Goal: Book appointment/travel/reservation

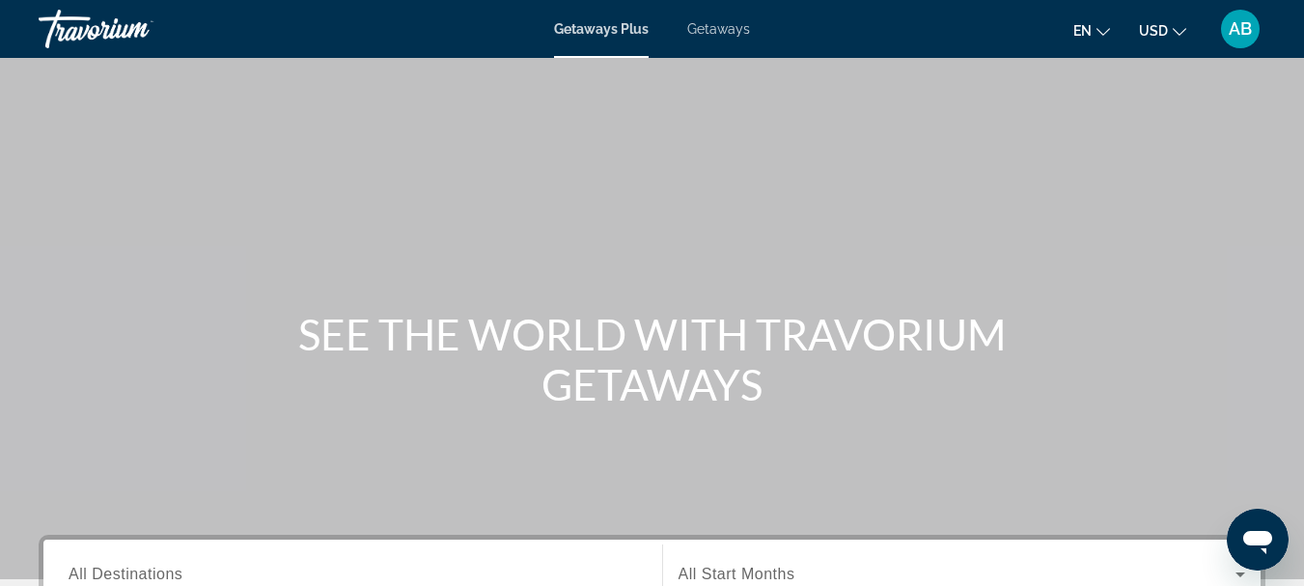
click at [707, 27] on span "Getaways" at bounding box center [718, 28] width 63 height 15
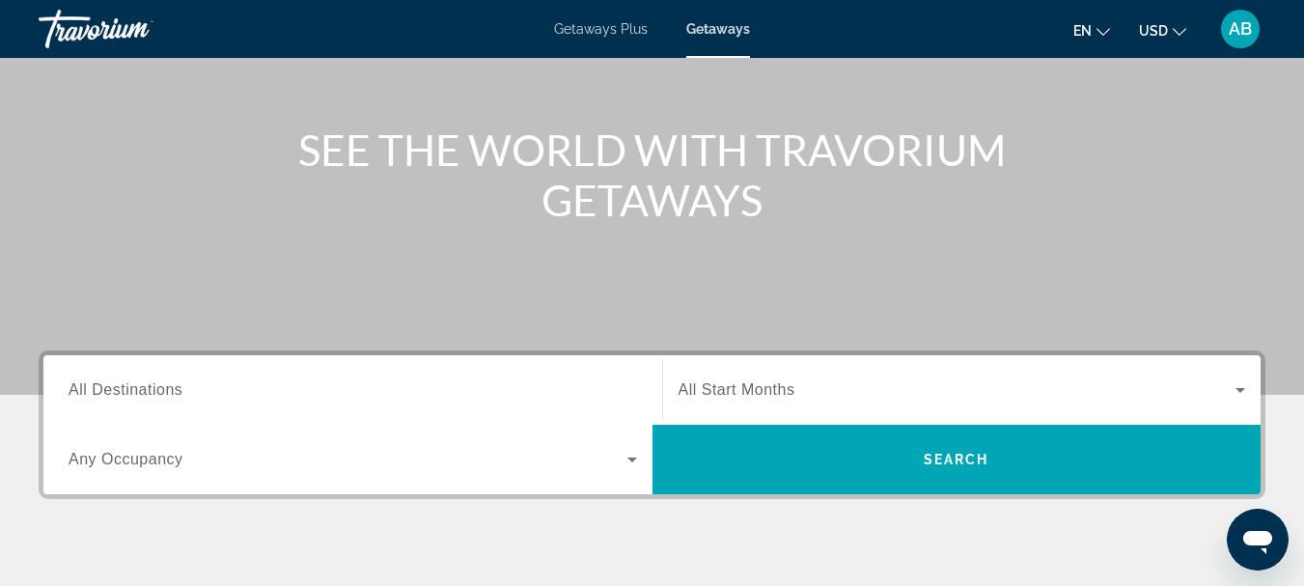
scroll to position [193, 0]
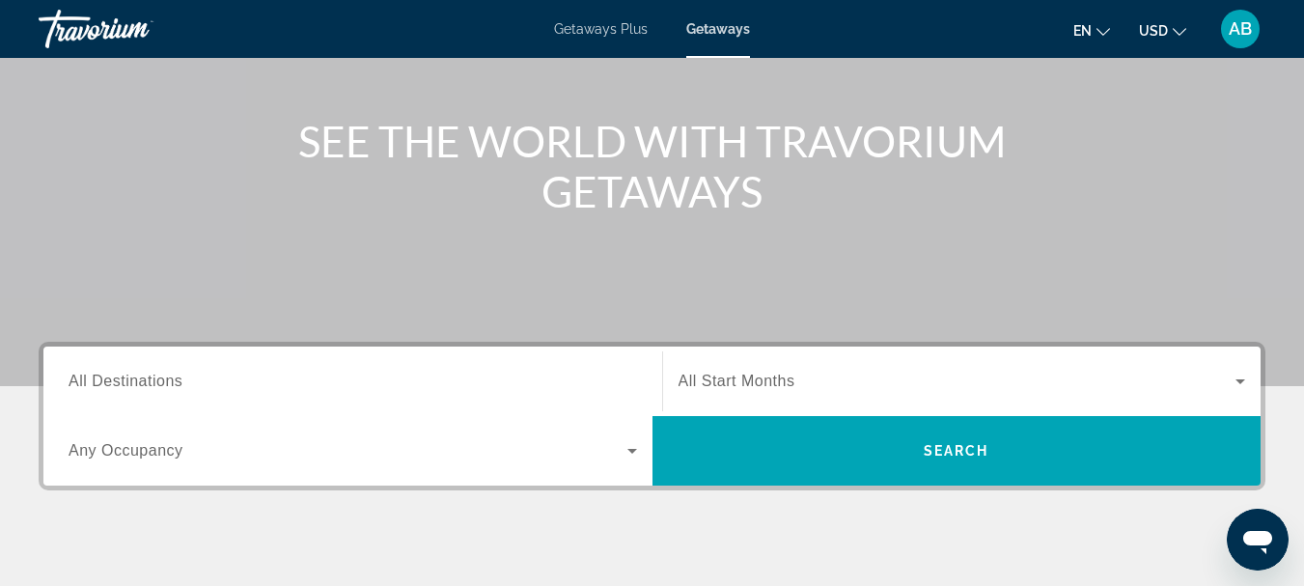
click at [227, 378] on input "Destination All Destinations" at bounding box center [353, 382] width 569 height 23
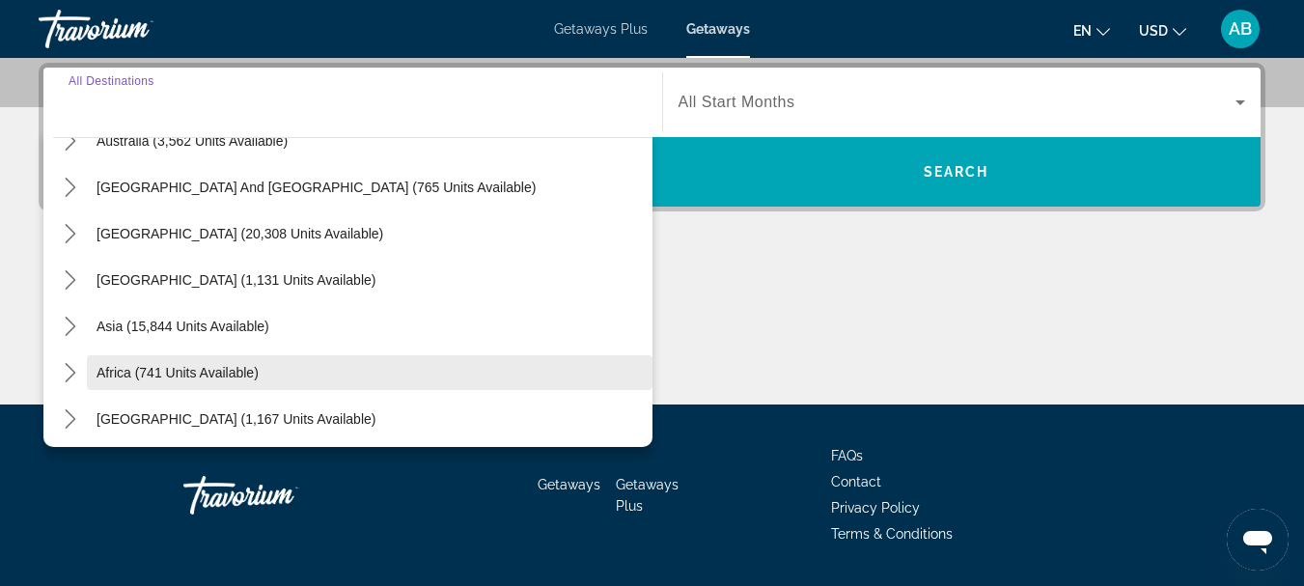
scroll to position [313, 0]
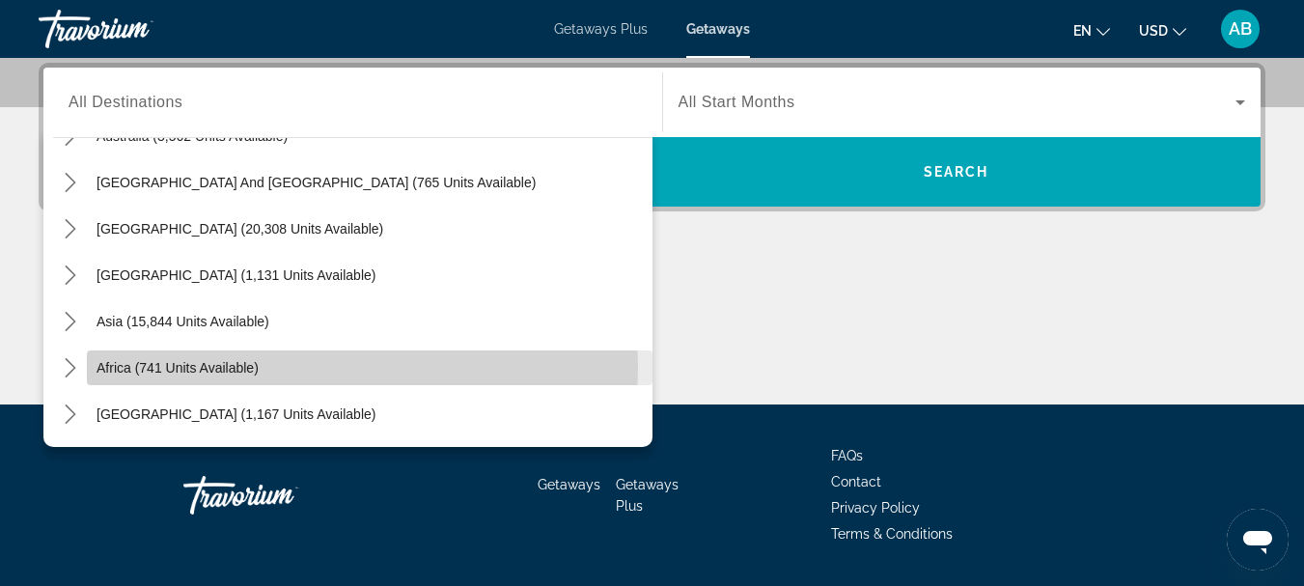
click at [231, 367] on span "Africa (741 units available)" at bounding box center [178, 367] width 162 height 15
type input "**********"
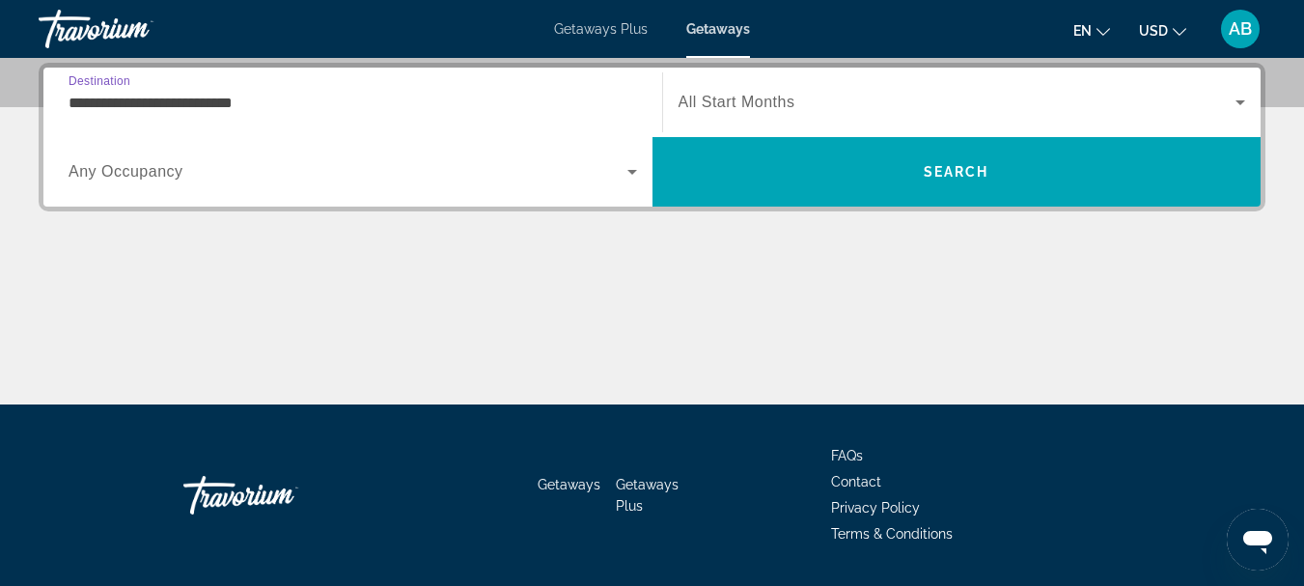
click at [765, 98] on span "All Start Months" at bounding box center [737, 102] width 117 height 16
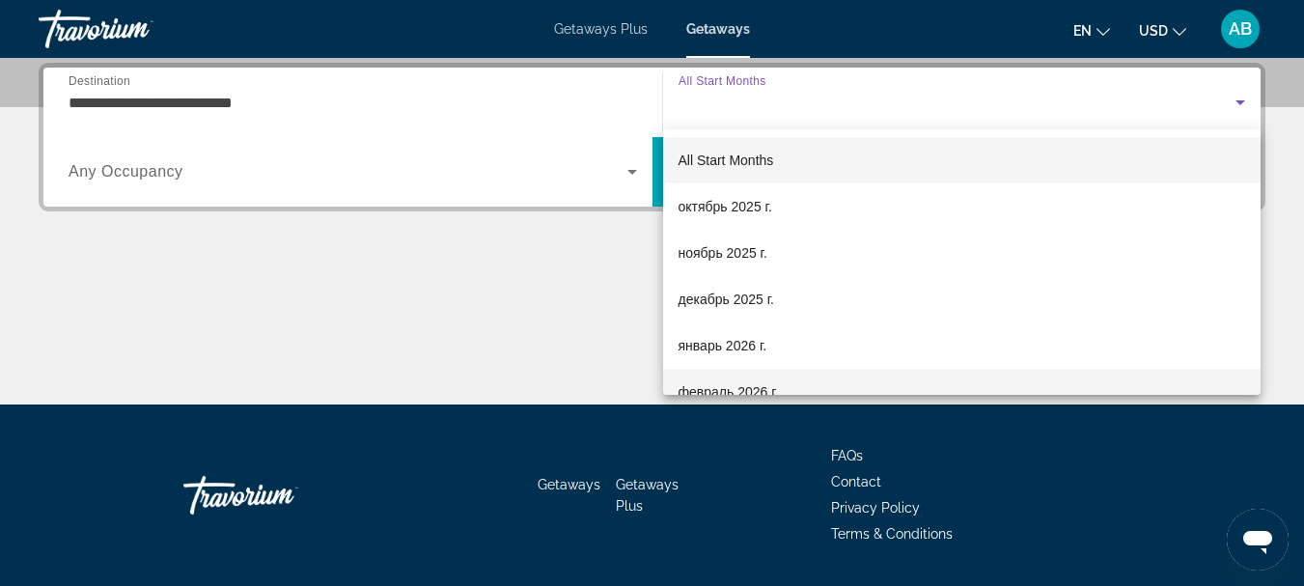
click at [710, 378] on mat-option "февраль 2026 г." at bounding box center [962, 392] width 599 height 46
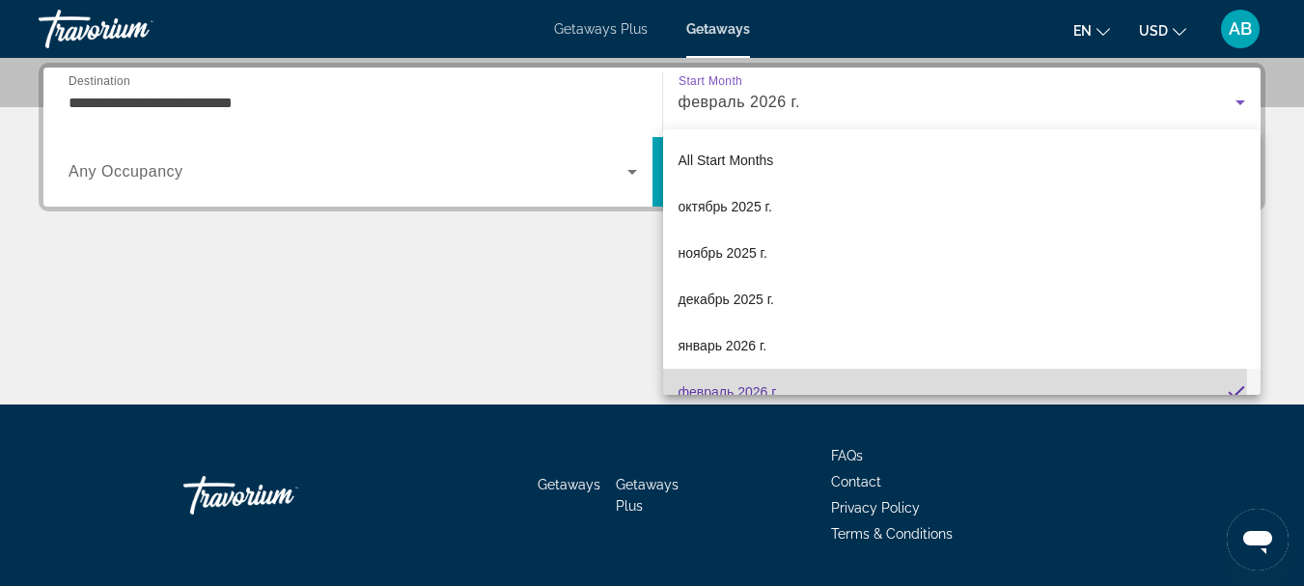
scroll to position [0, 0]
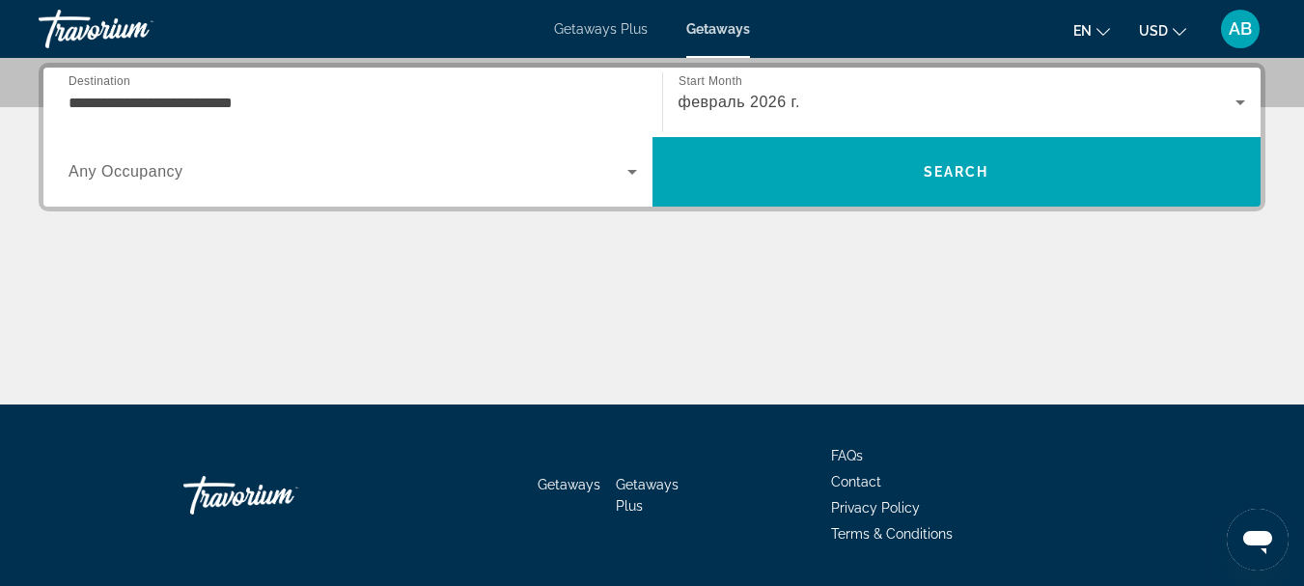
click at [266, 183] on div "Search widget" at bounding box center [353, 172] width 569 height 54
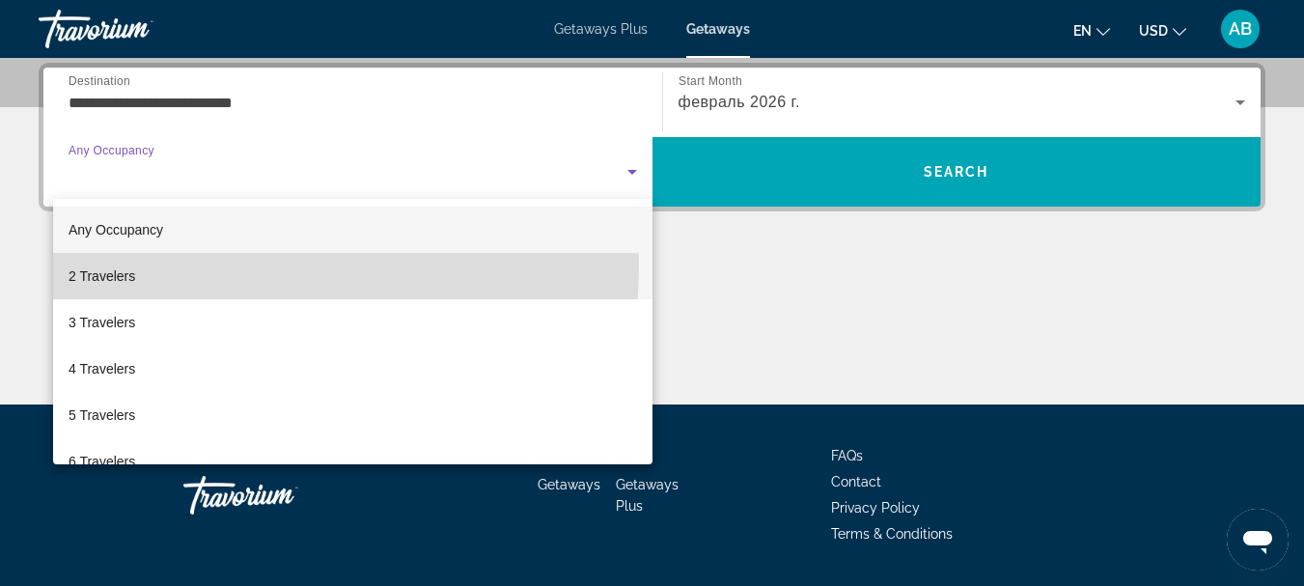
click at [149, 265] on mat-option "2 Travelers" at bounding box center [353, 276] width 600 height 46
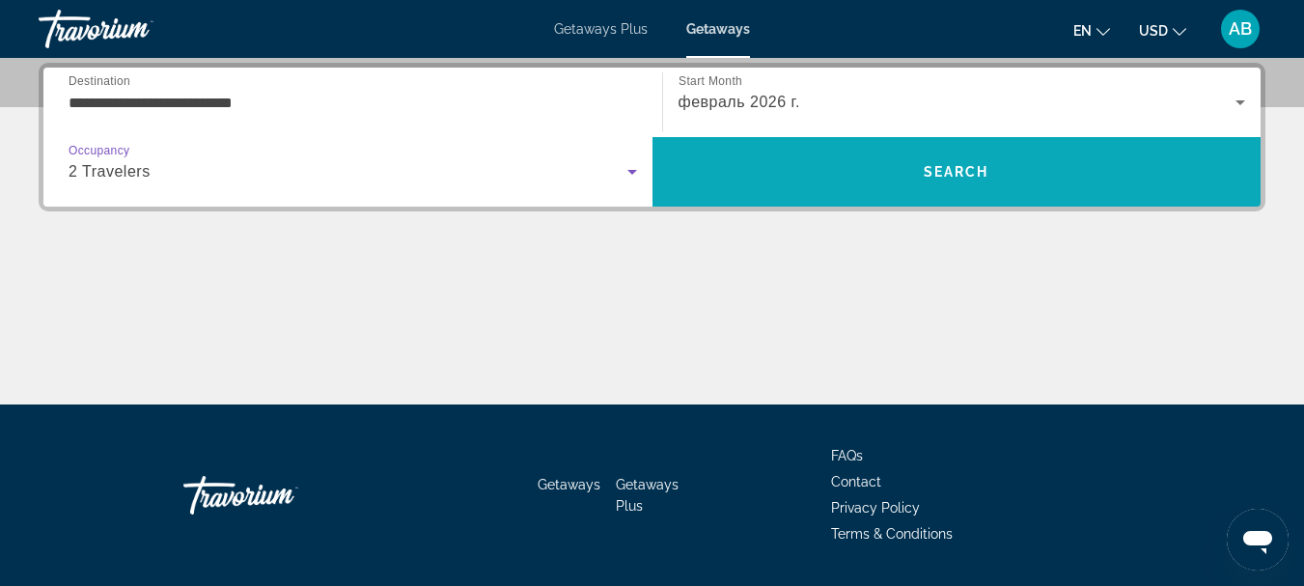
click at [805, 188] on span "Search" at bounding box center [957, 172] width 609 height 46
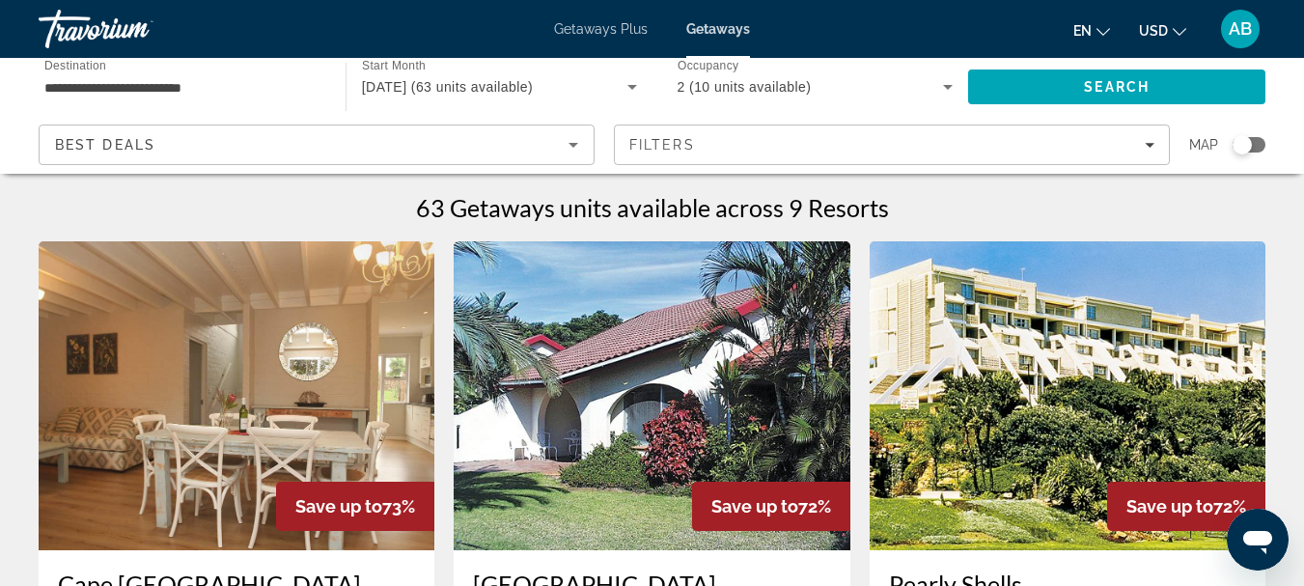
click at [477, 143] on div "Best Deals" at bounding box center [312, 144] width 514 height 23
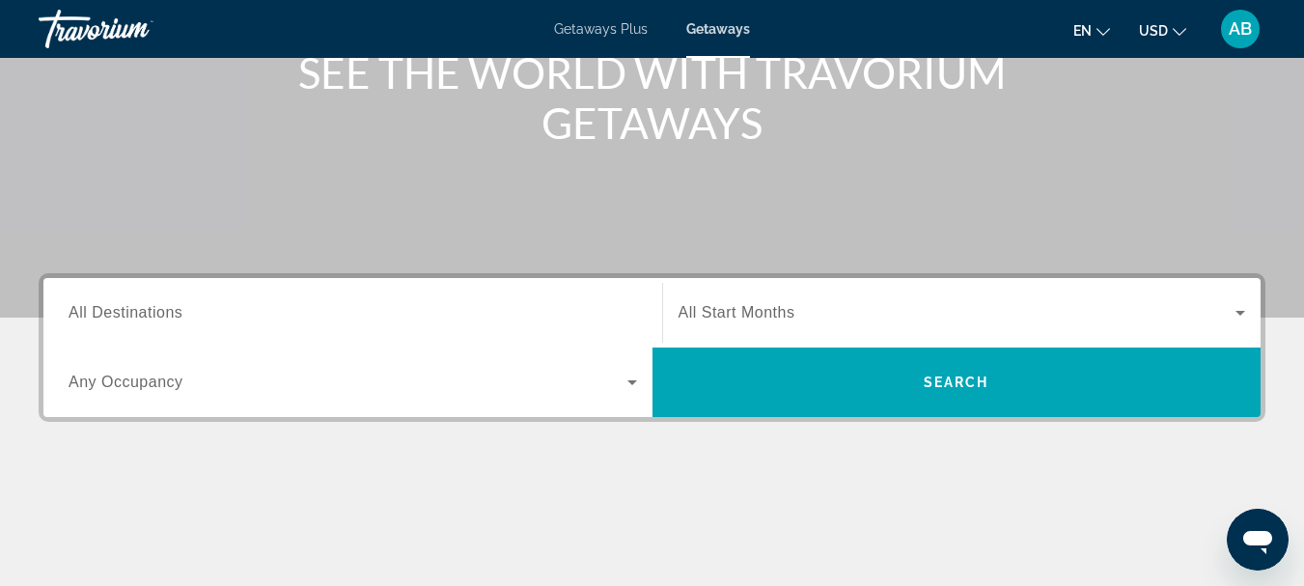
scroll to position [290, 0]
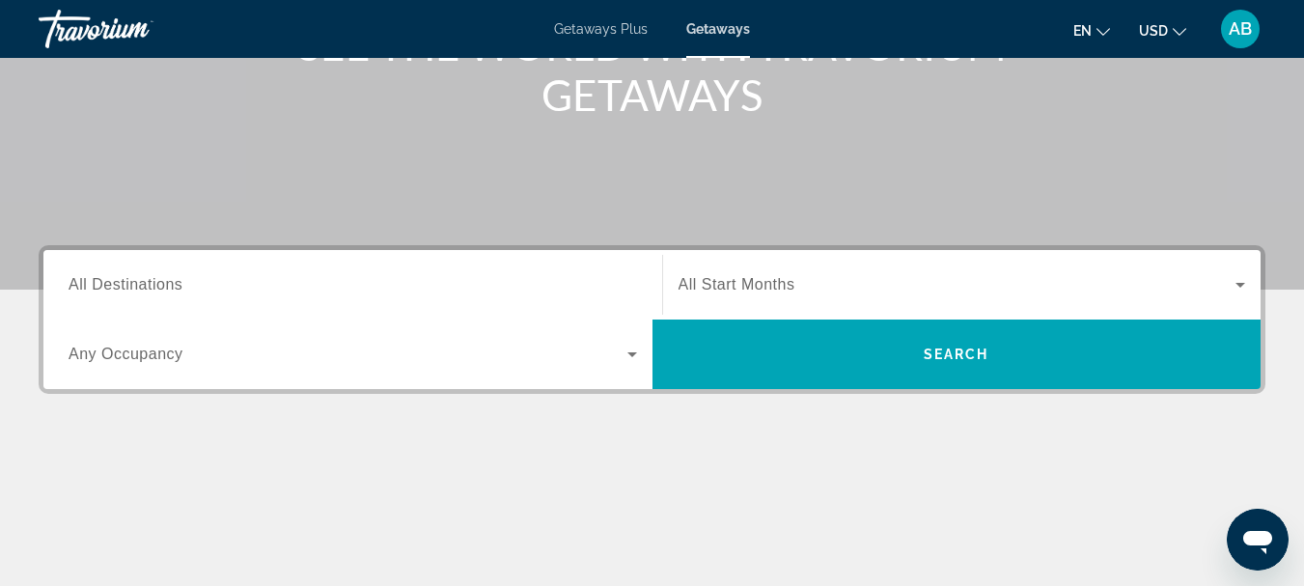
click at [744, 283] on span "All Start Months" at bounding box center [737, 284] width 117 height 16
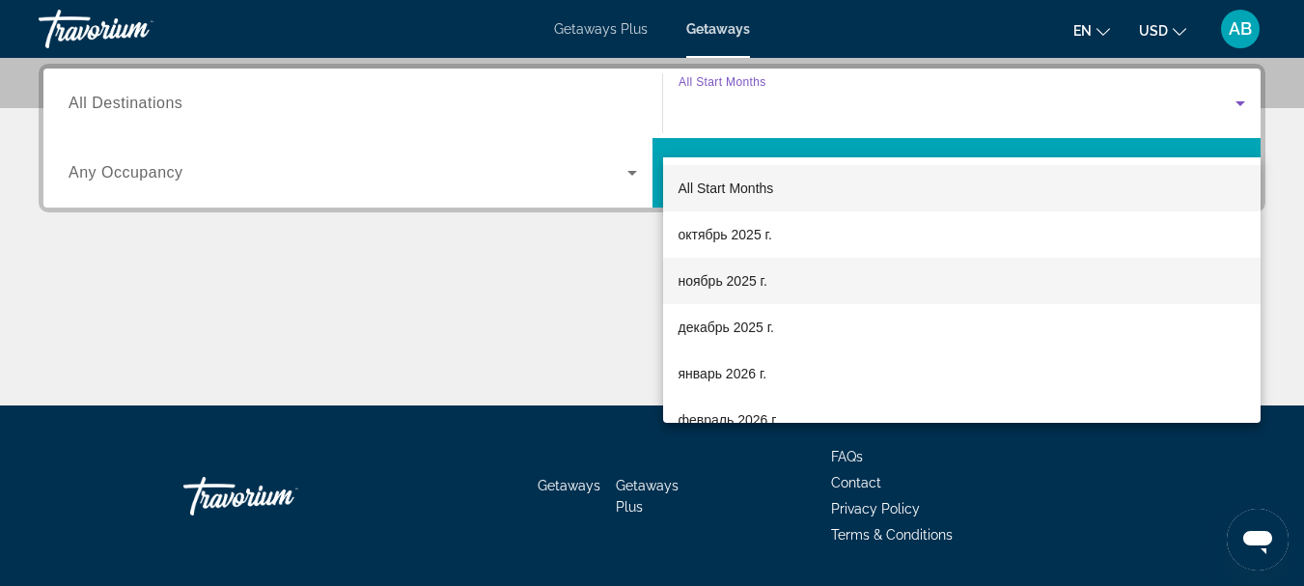
scroll to position [472, 0]
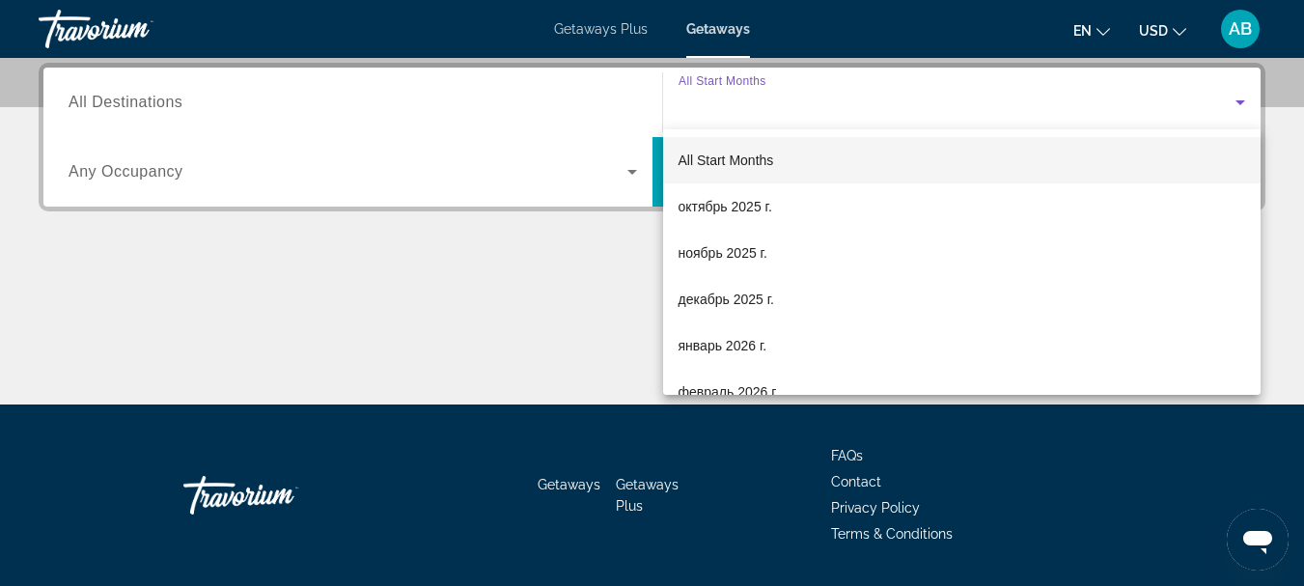
click at [549, 259] on div at bounding box center [652, 293] width 1304 height 586
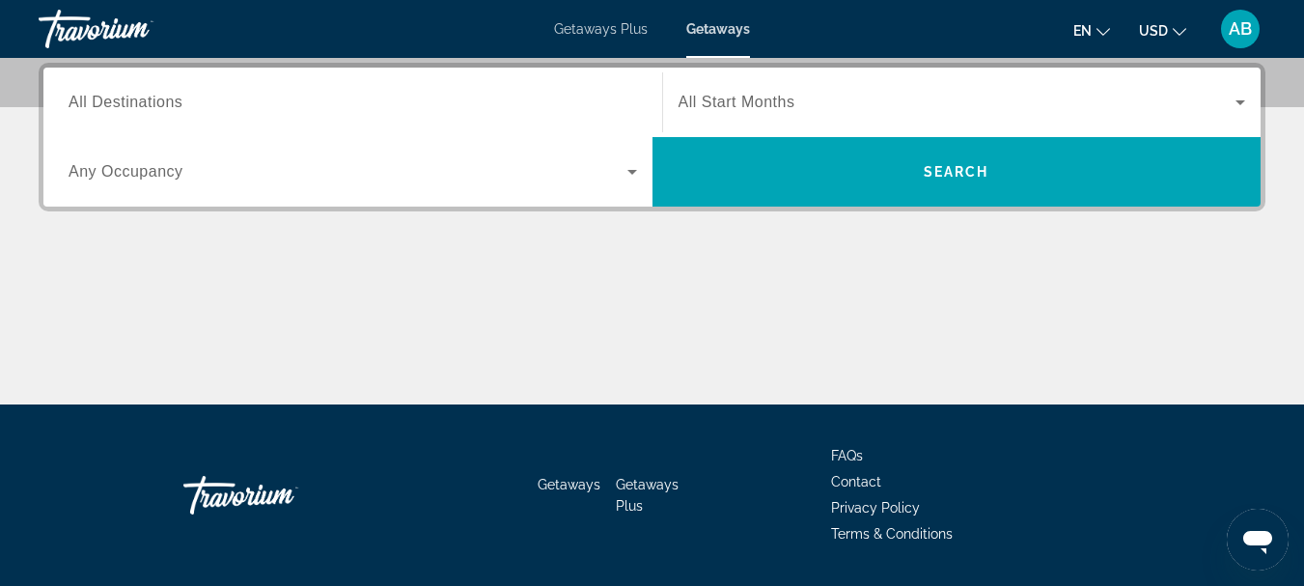
click at [169, 92] on input "Destination All Destinations" at bounding box center [353, 103] width 569 height 23
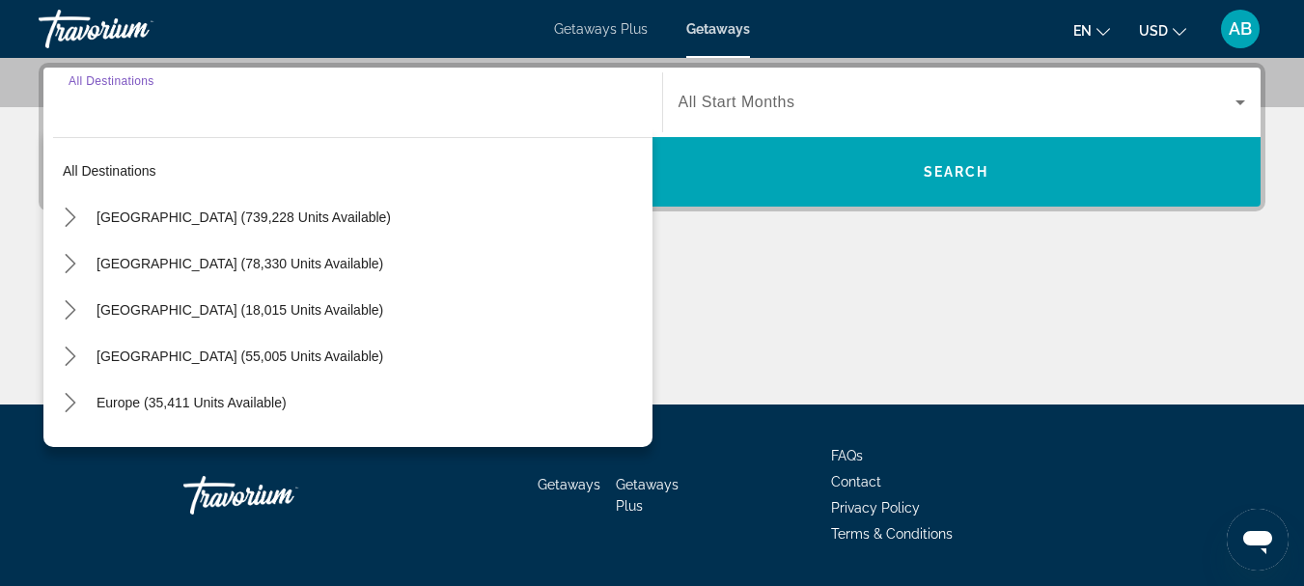
click at [170, 97] on input "Destination All Destinations" at bounding box center [353, 103] width 569 height 23
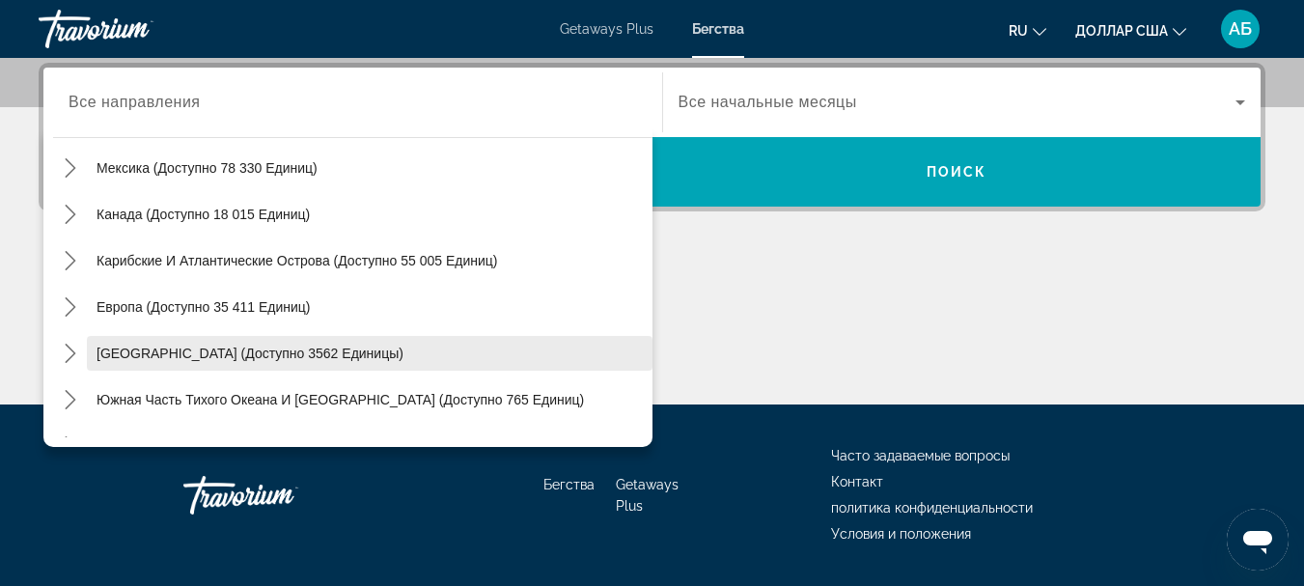
scroll to position [97, 0]
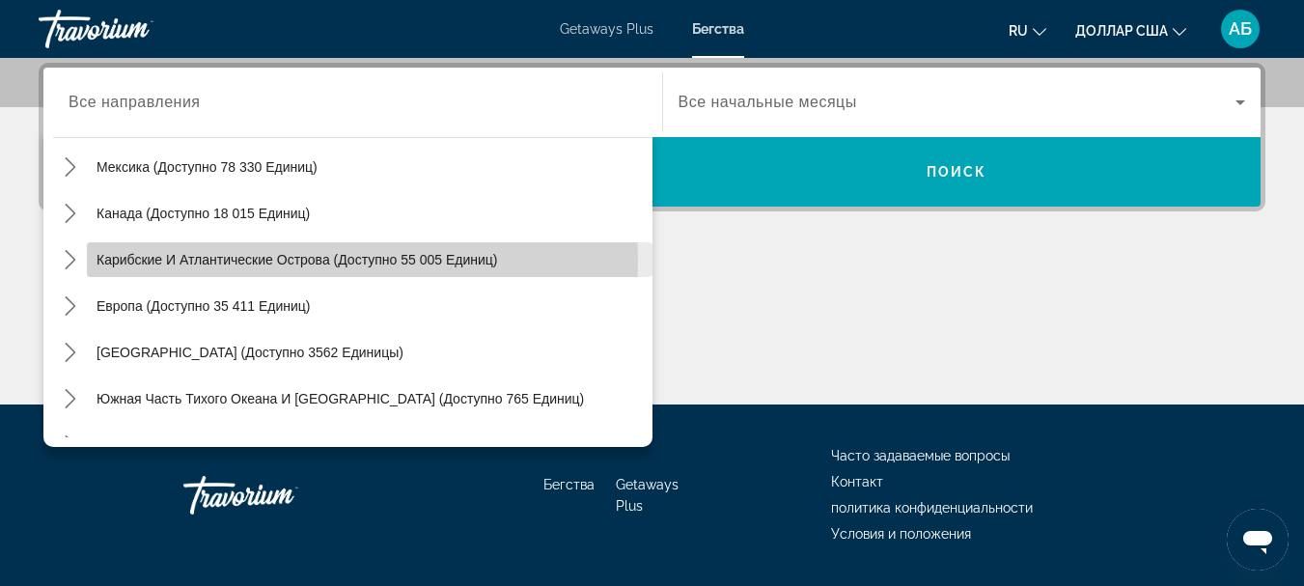
click at [226, 261] on font "Карибские и Атлантические острова (доступно 55 005 единиц)" at bounding box center [297, 259] width 401 height 15
type input "**********"
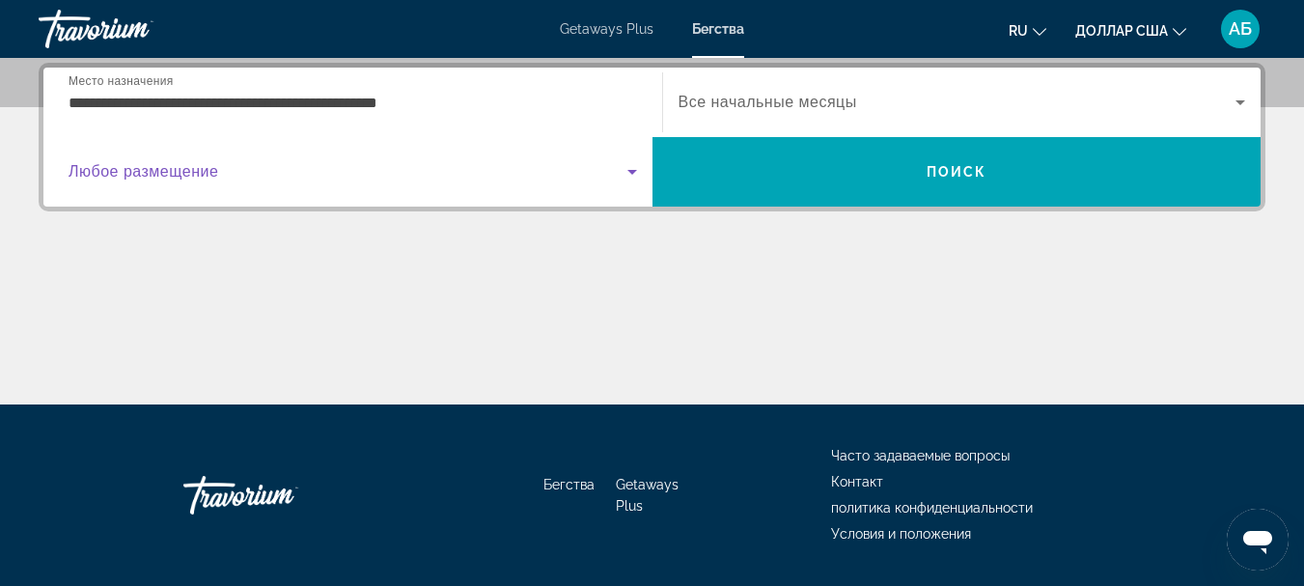
click at [272, 169] on span "Виджет поиска" at bounding box center [348, 171] width 559 height 23
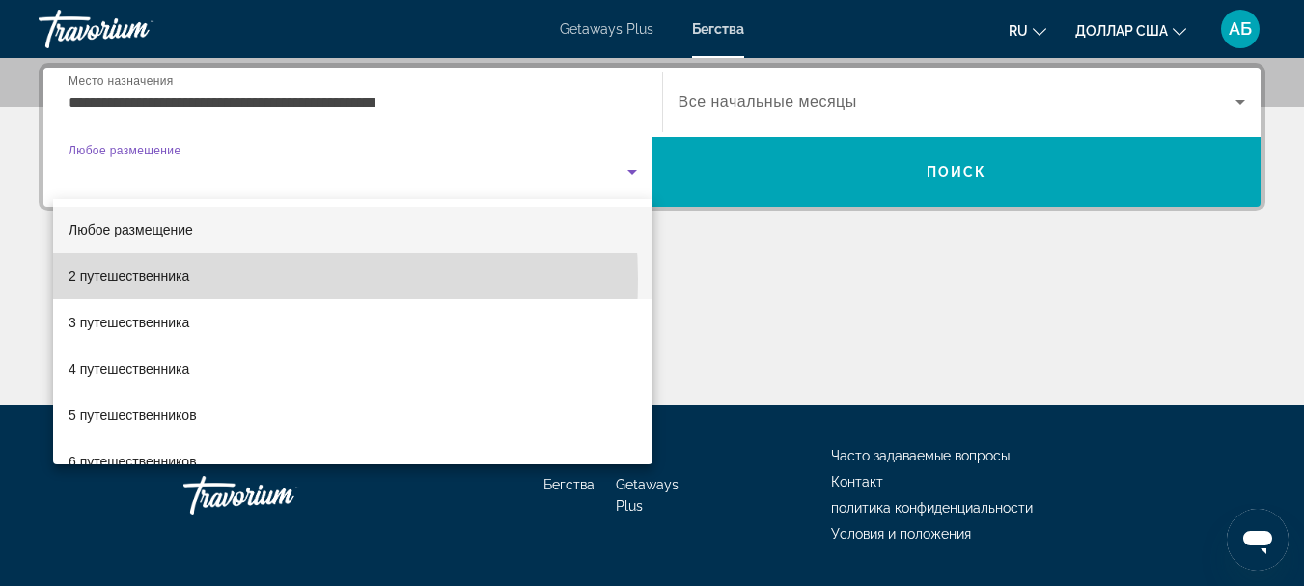
click at [180, 279] on font "2 путешественника" at bounding box center [129, 275] width 121 height 15
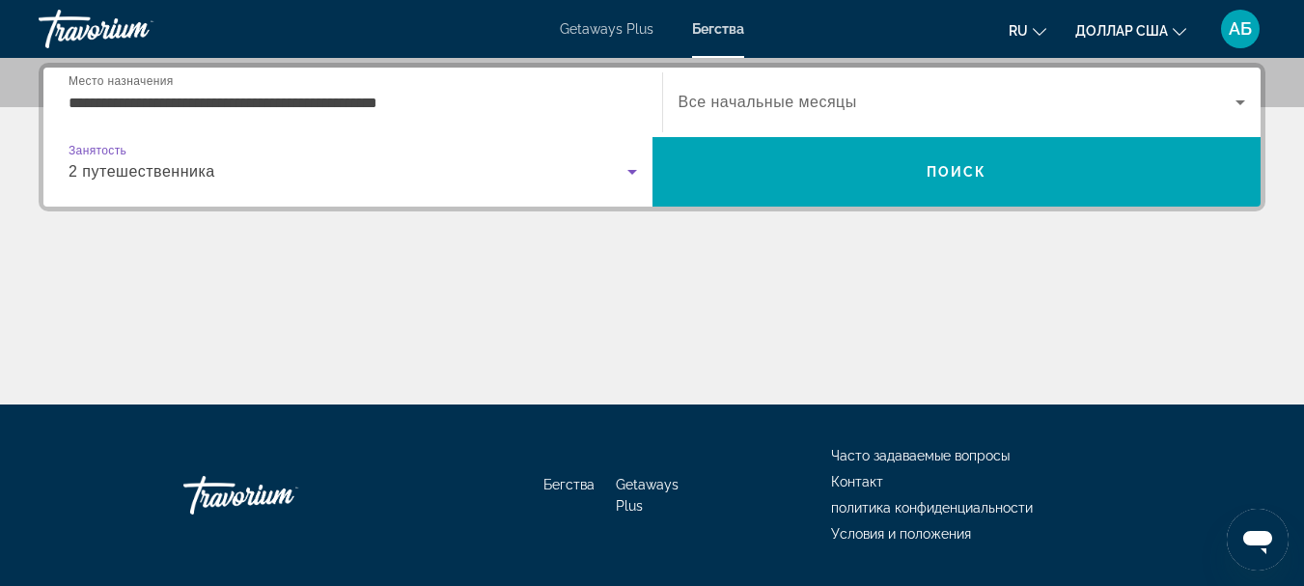
click at [794, 103] on font "Все начальные месяцы" at bounding box center [768, 102] width 179 height 16
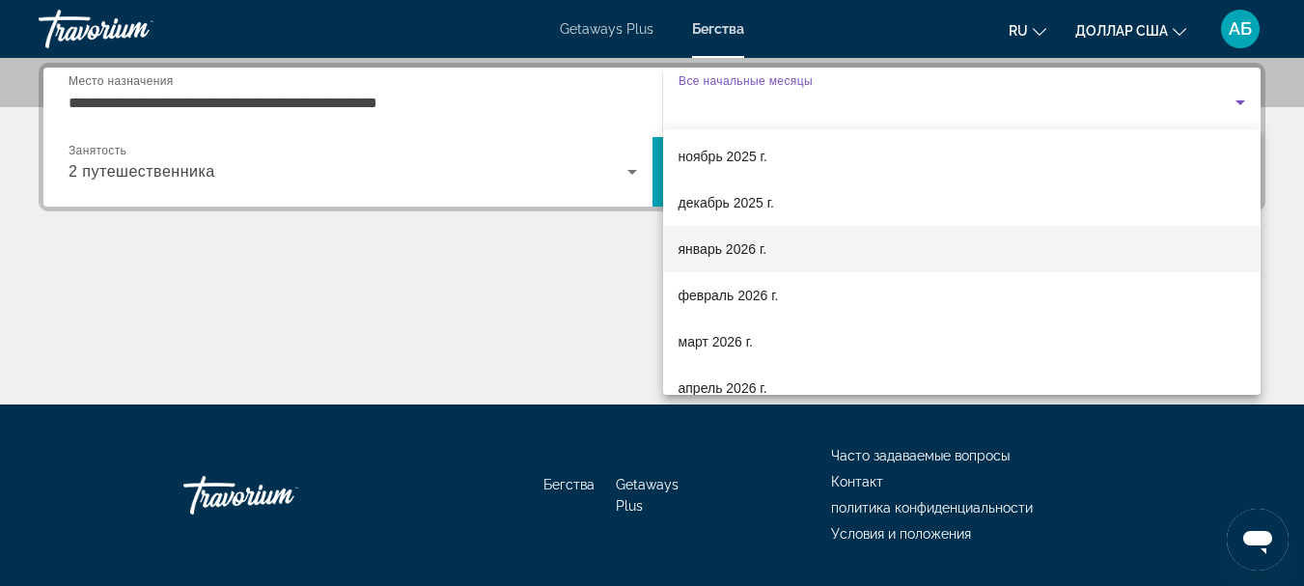
click at [740, 250] on font "январь 2026 г." at bounding box center [723, 248] width 89 height 15
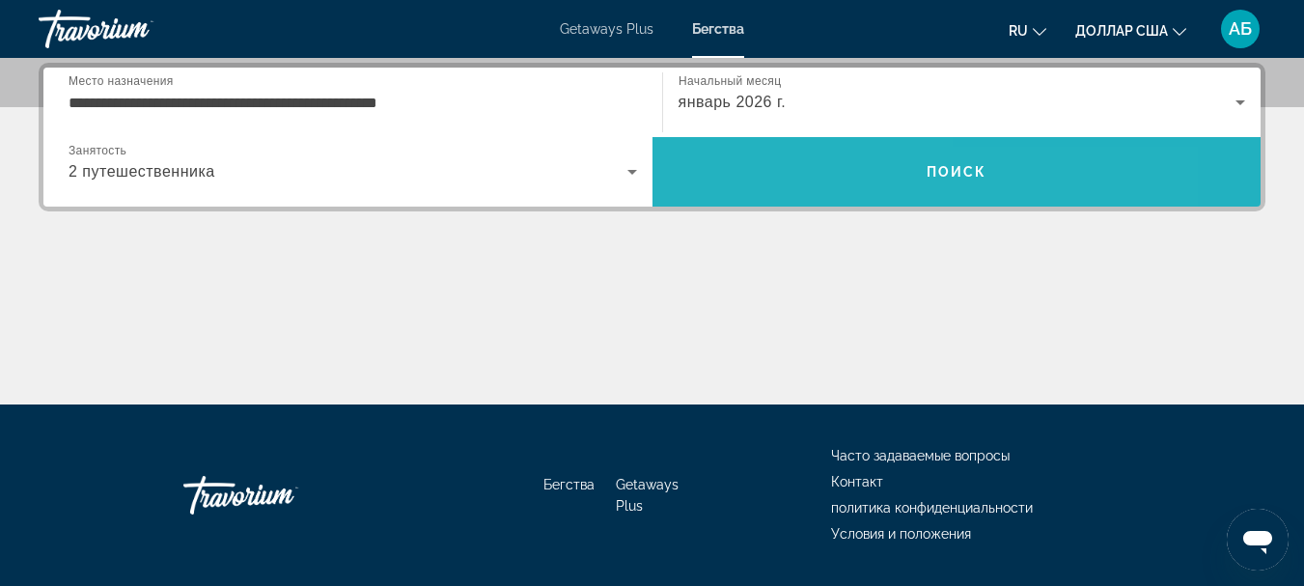
click at [740, 179] on span "Поиск" at bounding box center [957, 172] width 609 height 46
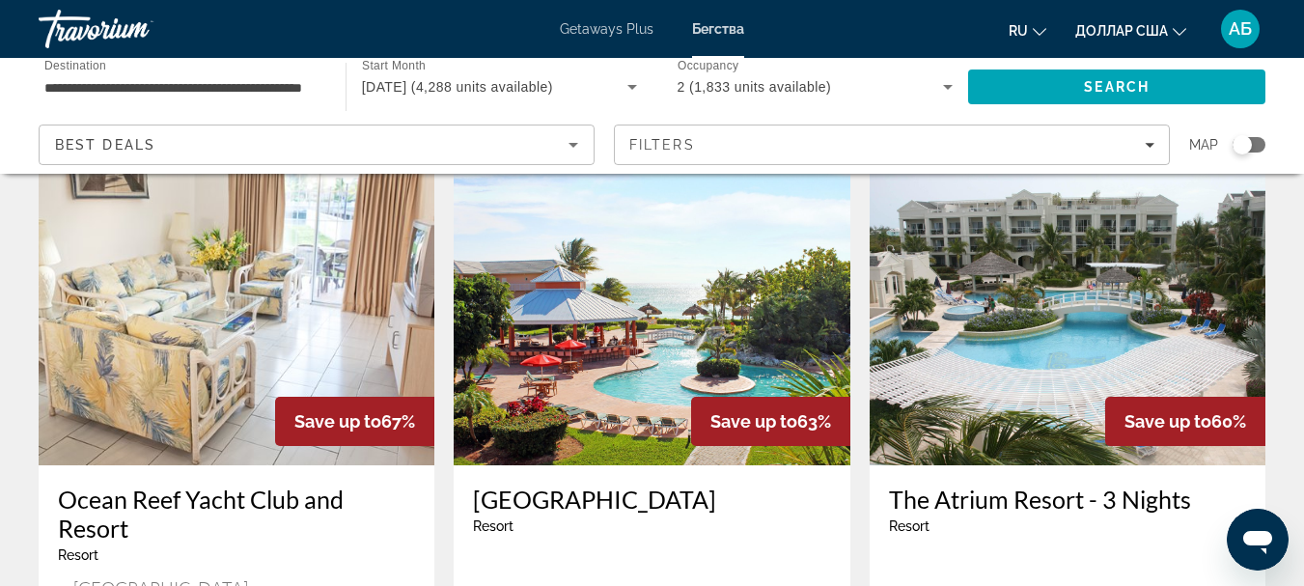
scroll to position [2607, 0]
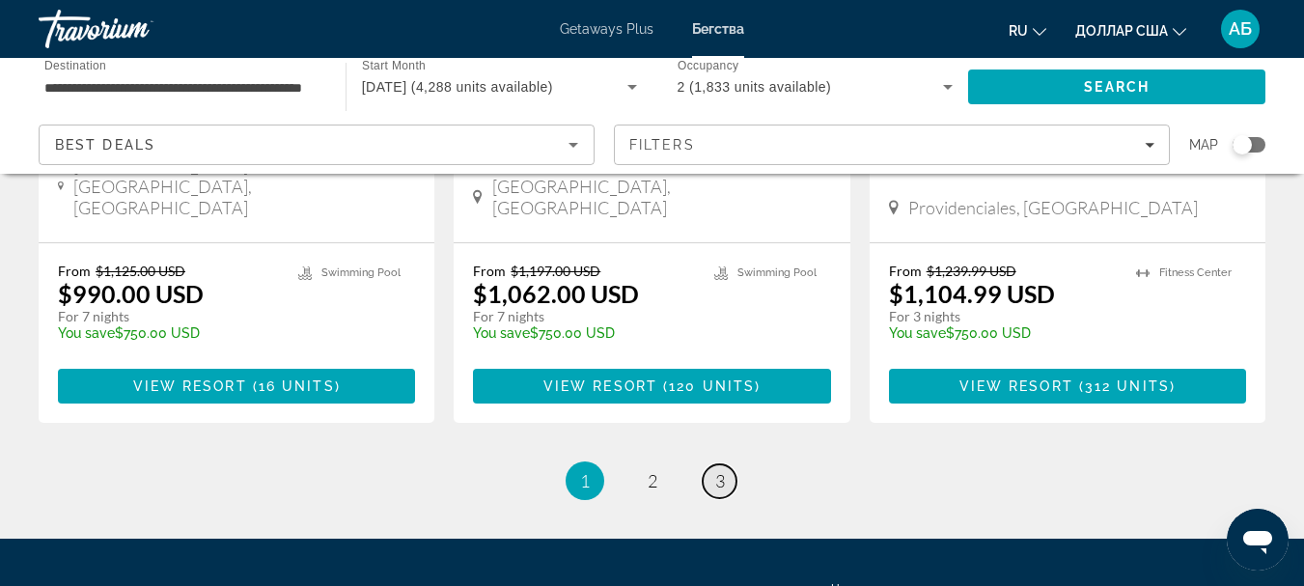
click at [726, 464] on link "page 3" at bounding box center [720, 481] width 34 height 34
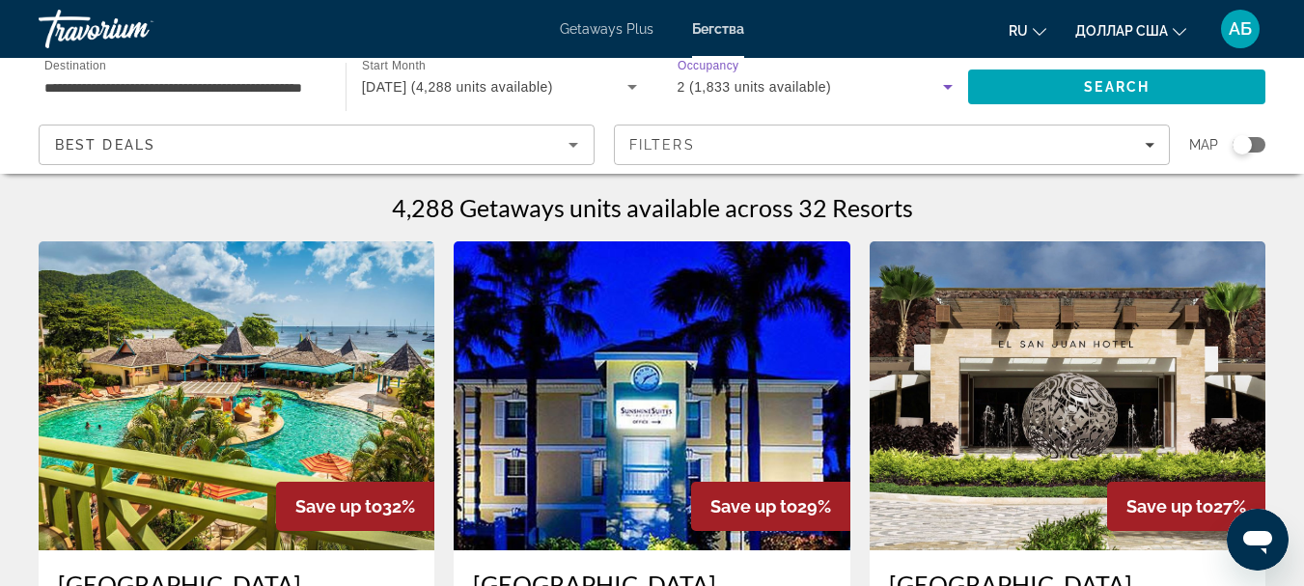
click at [713, 91] on span "2 (1,833 units available)" at bounding box center [755, 86] width 154 height 15
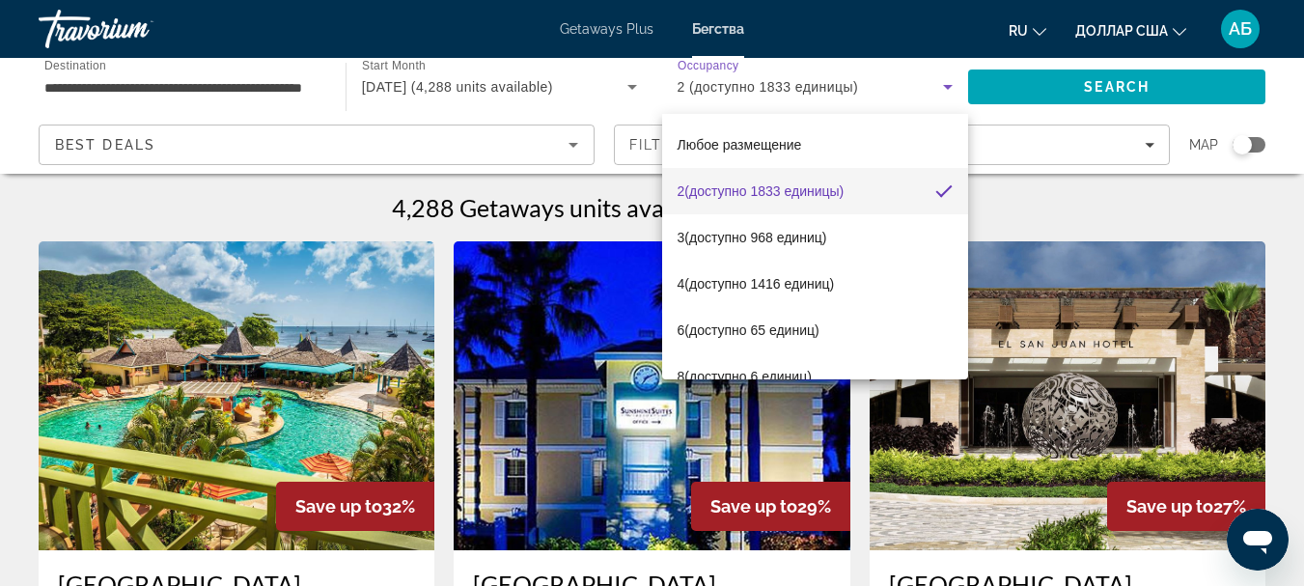
click at [727, 84] on div at bounding box center [652, 293] width 1304 height 586
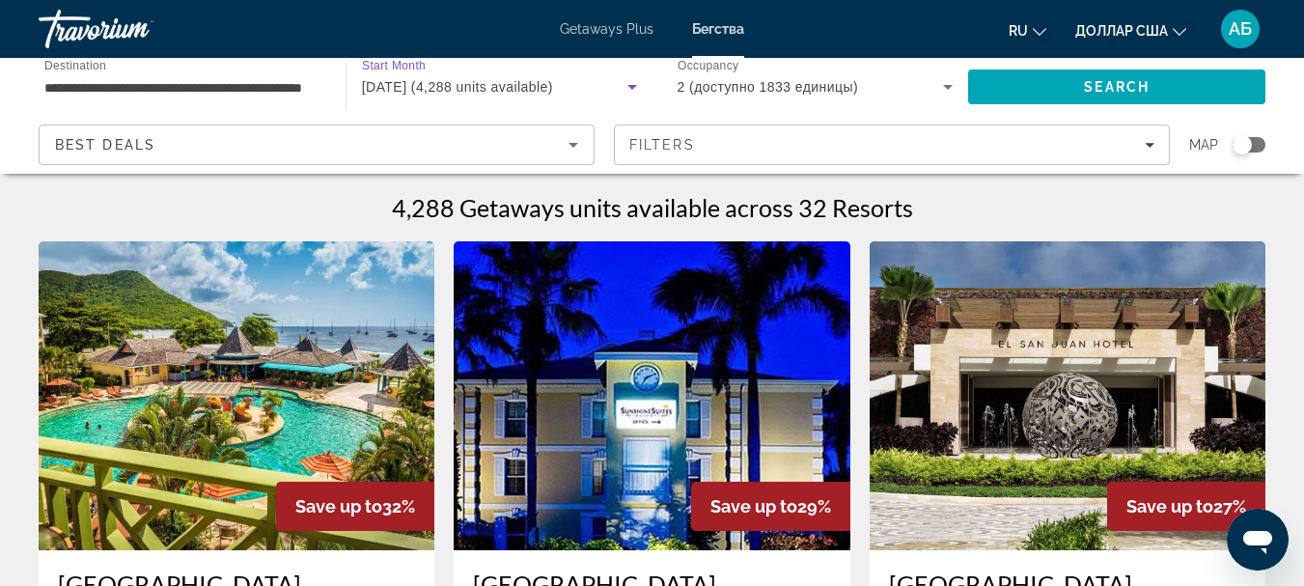
click at [507, 85] on span "[DATE] (4,288 units available)" at bounding box center [457, 86] width 191 height 15
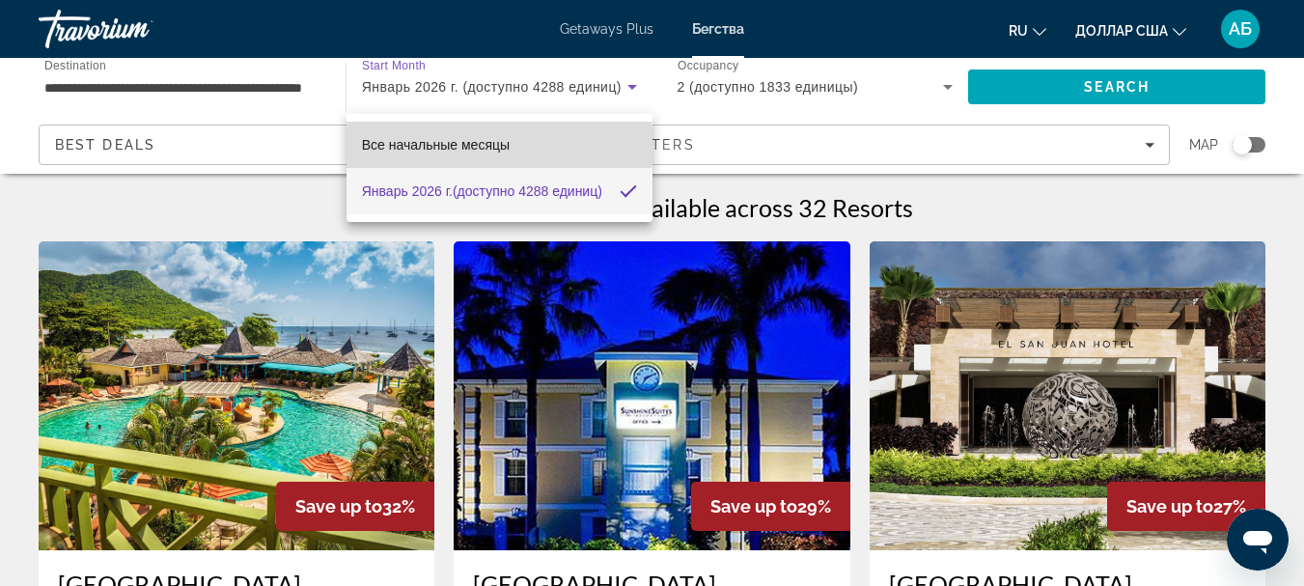
click at [480, 146] on font "Все начальные месяцы" at bounding box center [436, 144] width 148 height 15
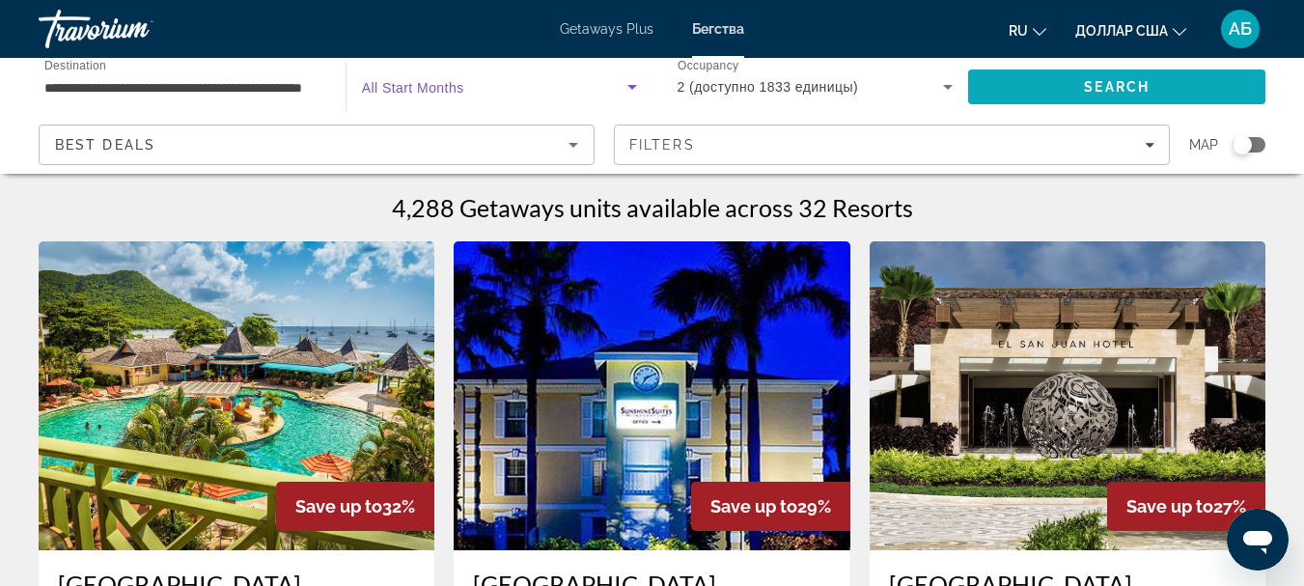
click at [1063, 84] on span "Search" at bounding box center [1116, 87] width 297 height 46
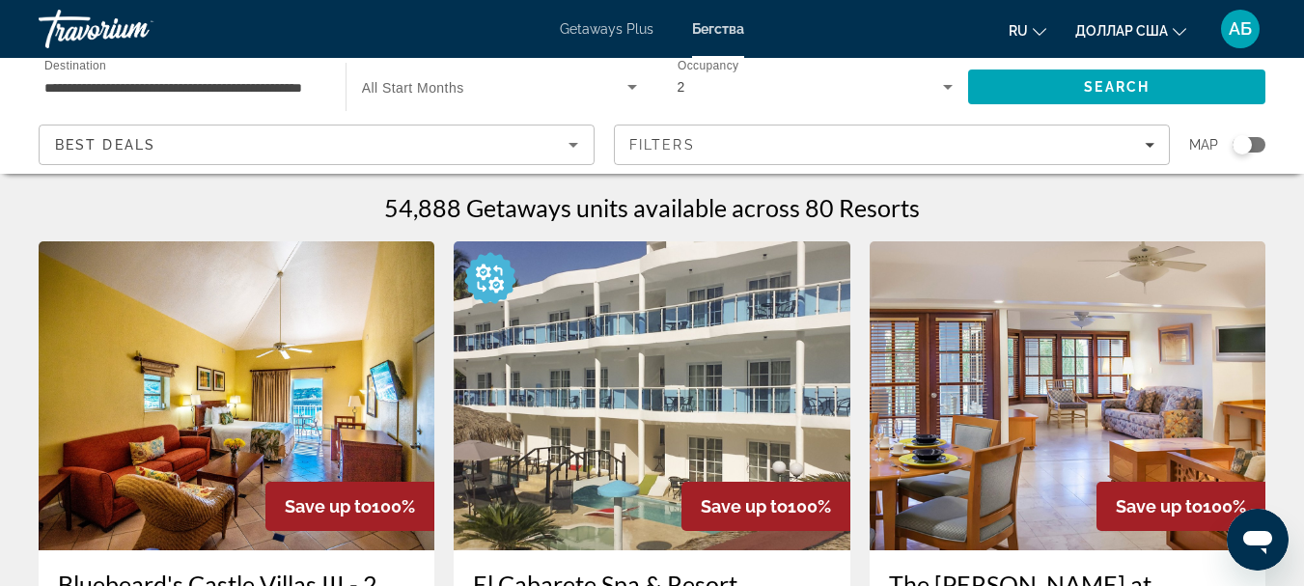
click at [619, 34] on font "Getaways Plus" at bounding box center [607, 28] width 94 height 15
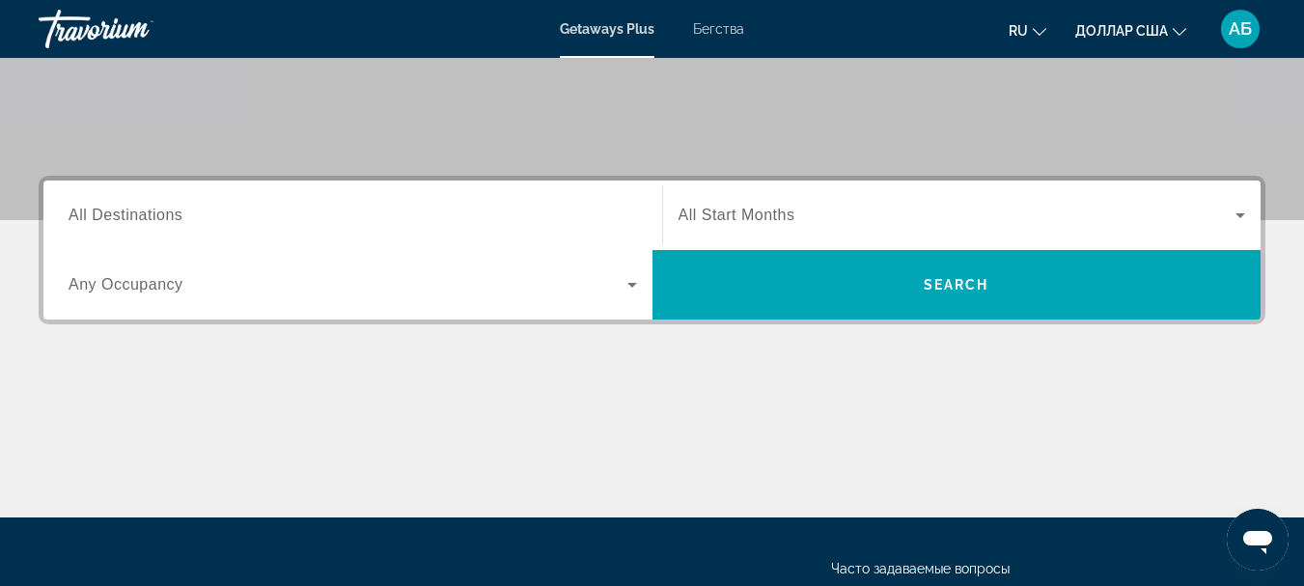
scroll to position [386, 0]
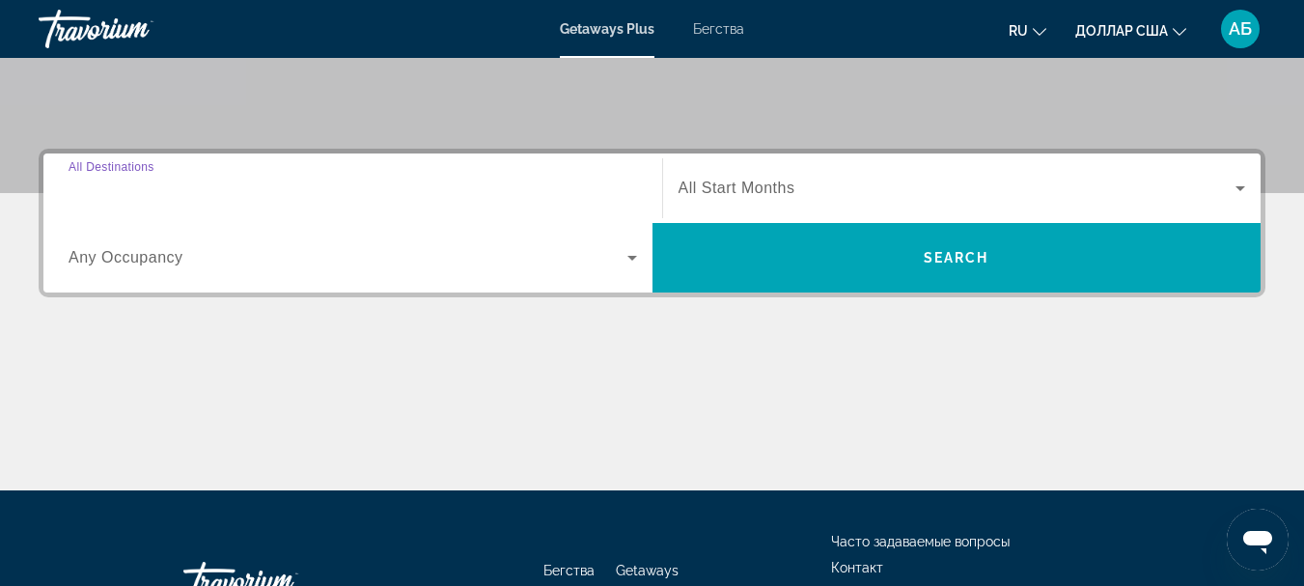
click at [186, 186] on input "Destination All Destinations" at bounding box center [353, 189] width 569 height 23
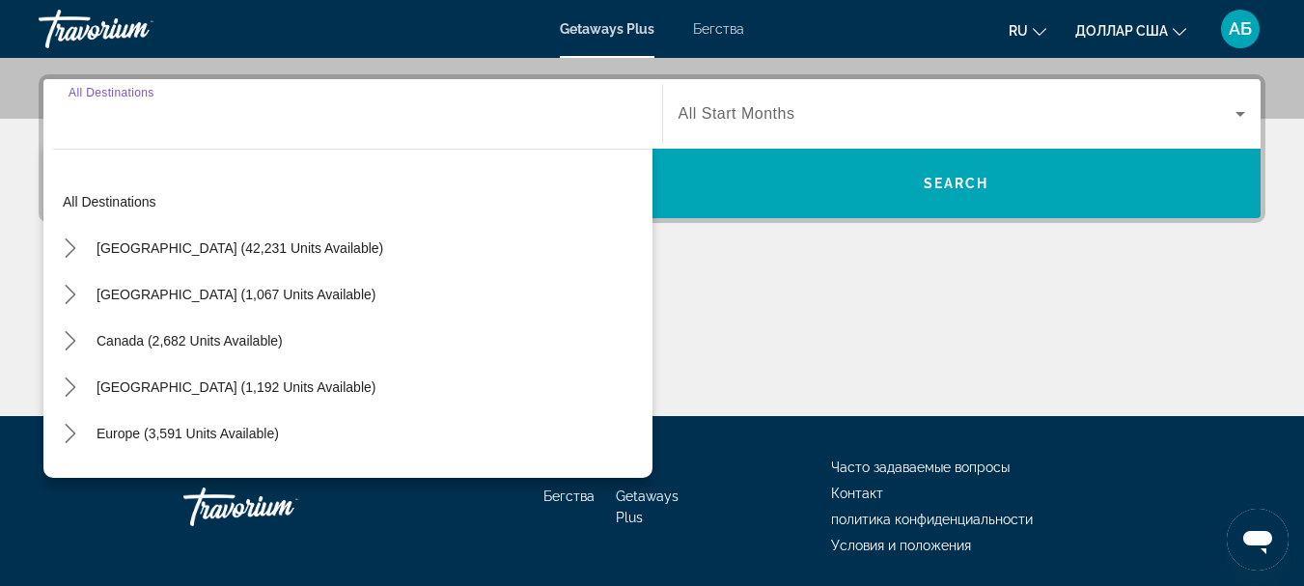
scroll to position [472, 0]
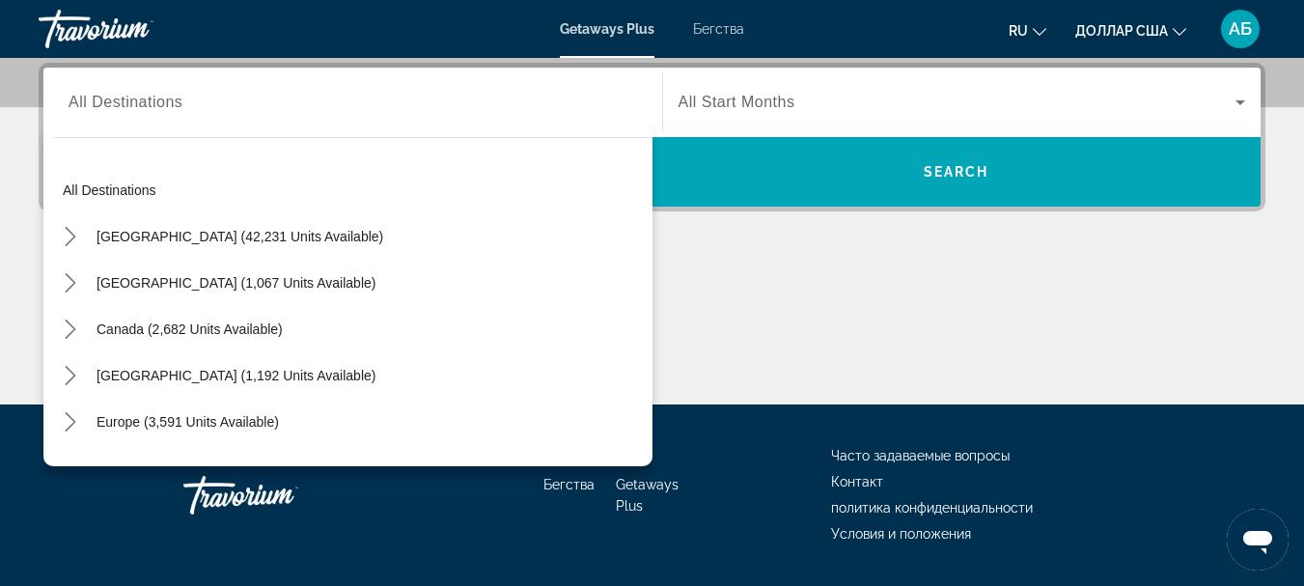
click at [0, 217] on div "Destination All Destinations All destinations [GEOGRAPHIC_DATA] (42,231 units a…" at bounding box center [652, 234] width 1304 height 342
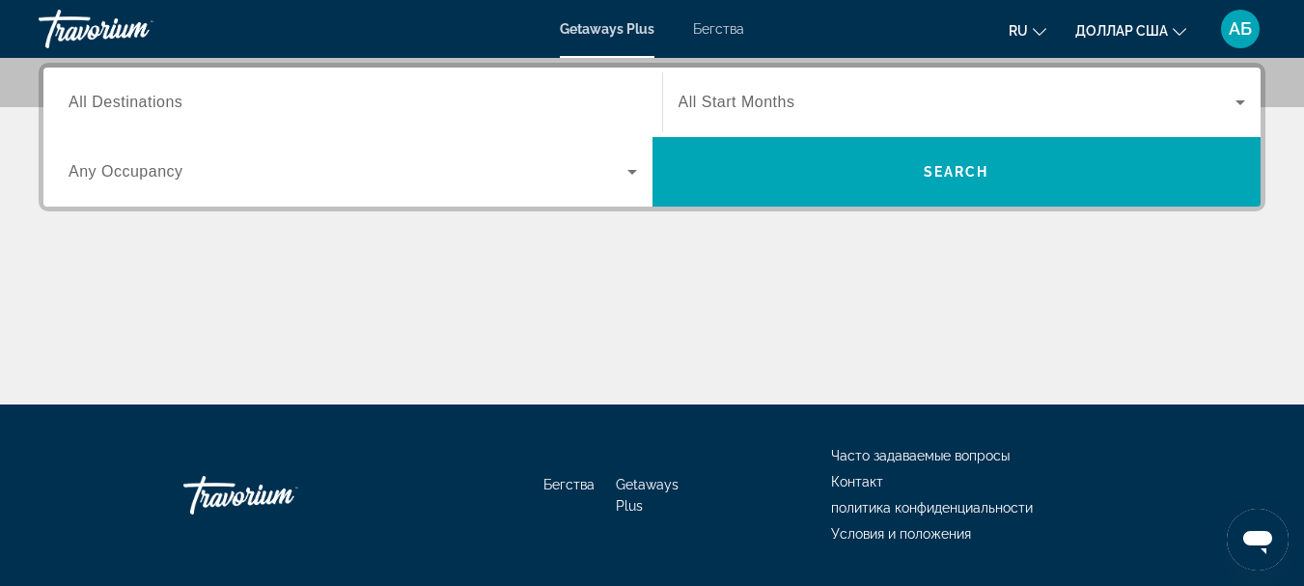
click at [206, 100] on input "Destination All Destinations" at bounding box center [353, 103] width 569 height 23
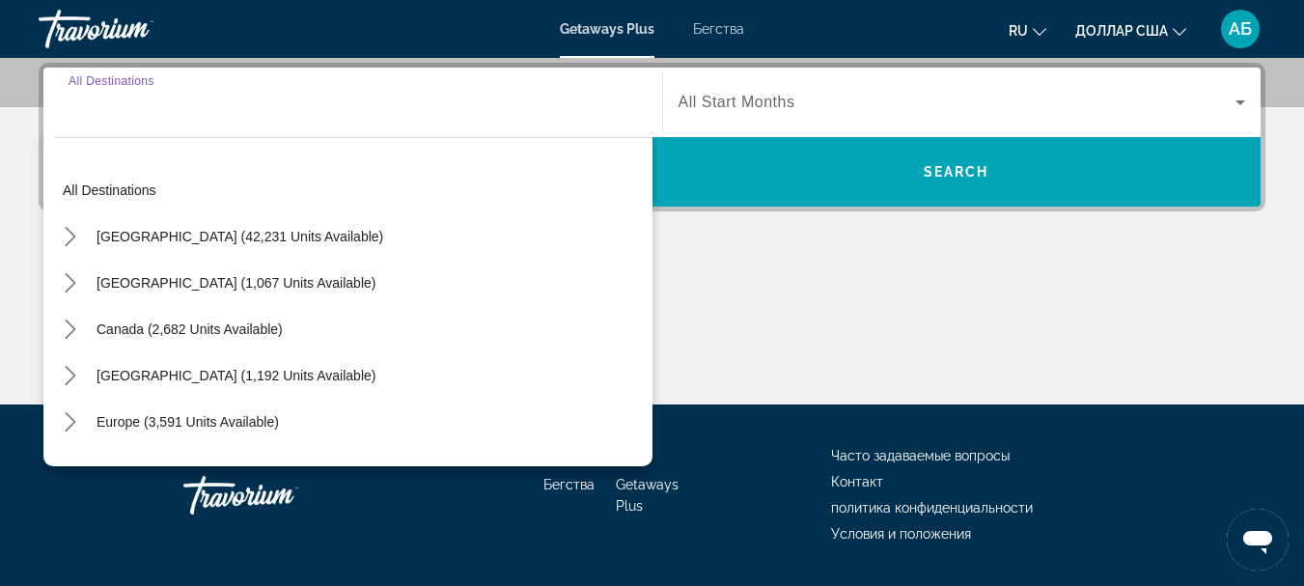
click at [148, 93] on input "Destination All Destinations" at bounding box center [353, 103] width 569 height 23
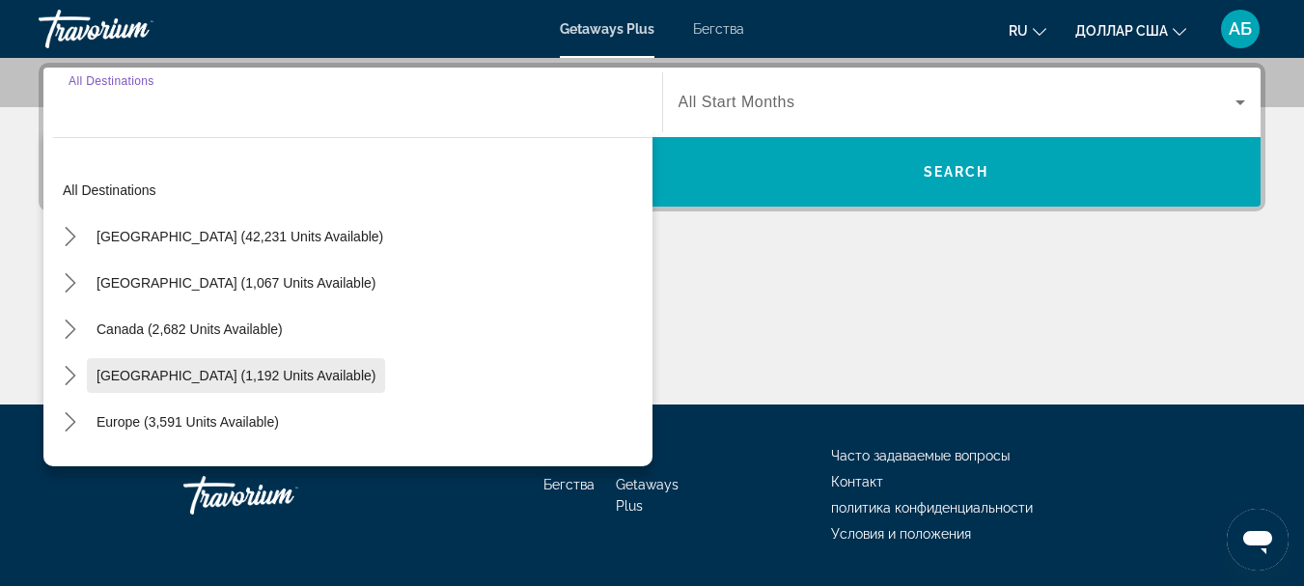
scroll to position [97, 0]
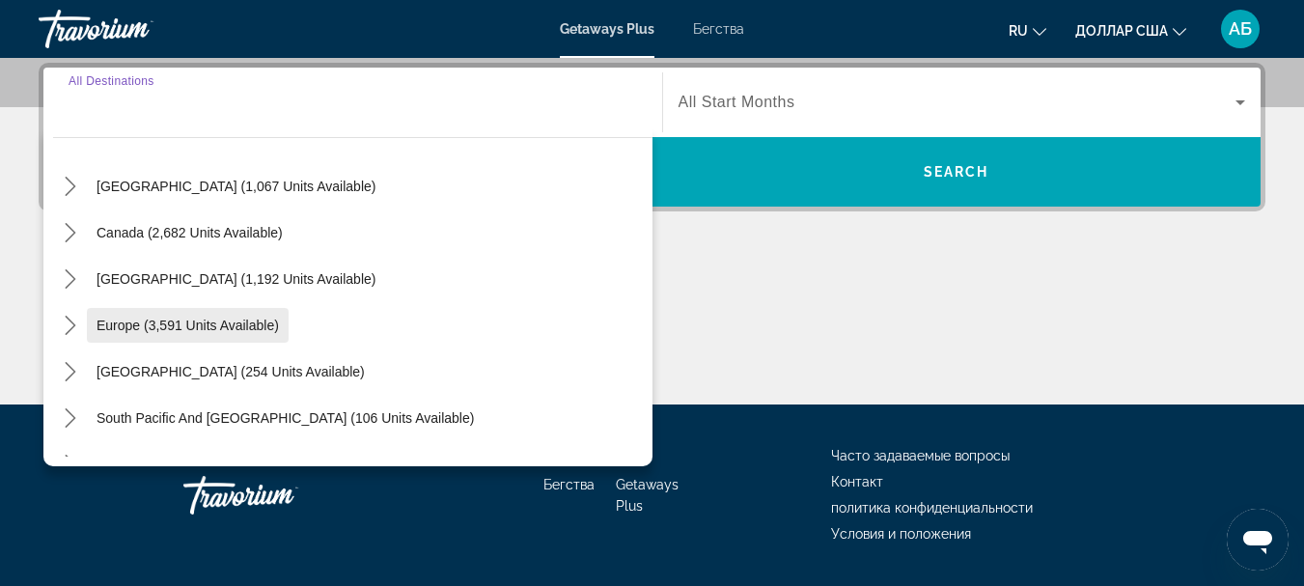
click at [123, 335] on span "Select destination: Europe (3,591 units available)" at bounding box center [188, 325] width 202 height 46
type input "**********"
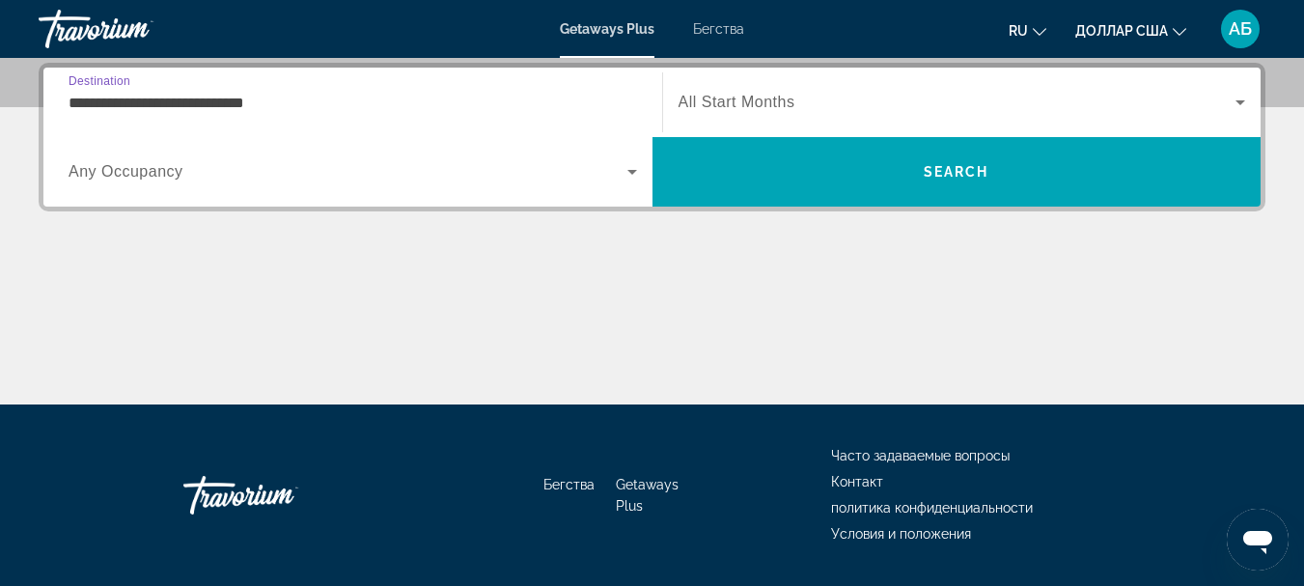
click at [110, 176] on span "Any Occupancy" at bounding box center [126, 171] width 115 height 16
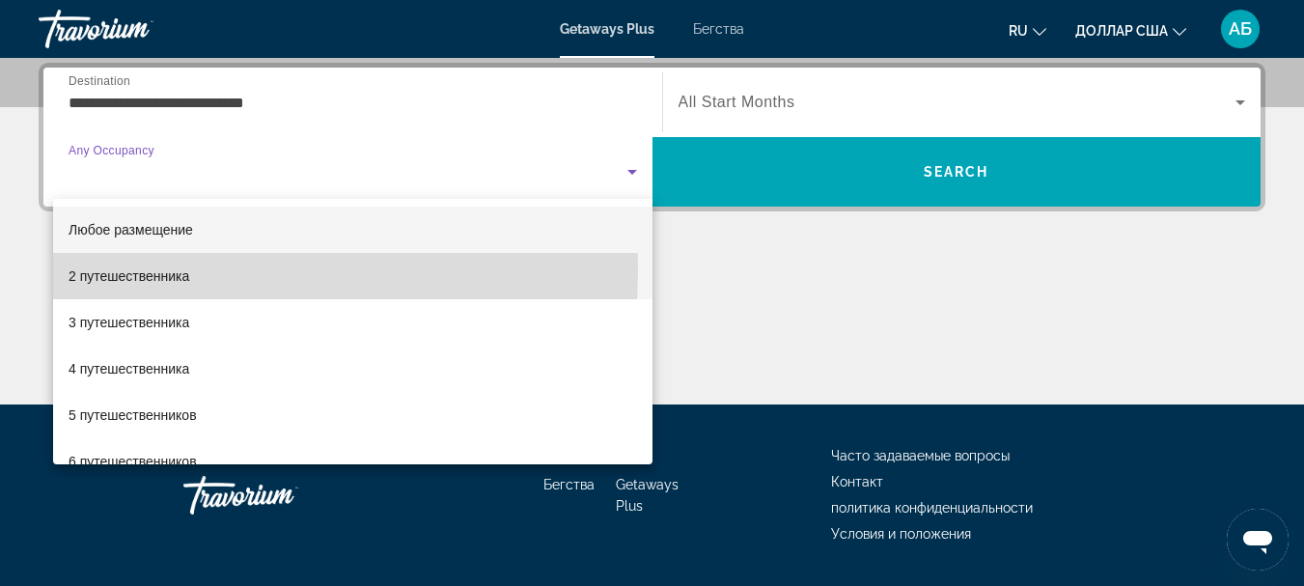
click at [113, 271] on font "2 путешественника" at bounding box center [129, 275] width 121 height 15
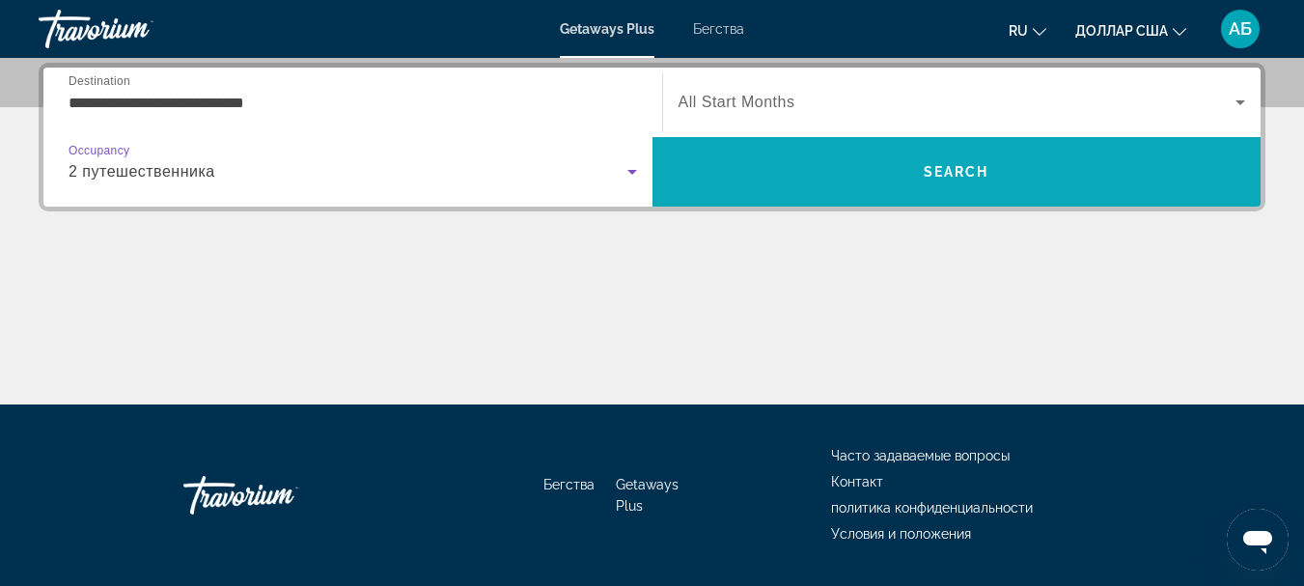
click at [787, 156] on span "Search" at bounding box center [957, 172] width 609 height 46
